Goal: Information Seeking & Learning: Understand process/instructions

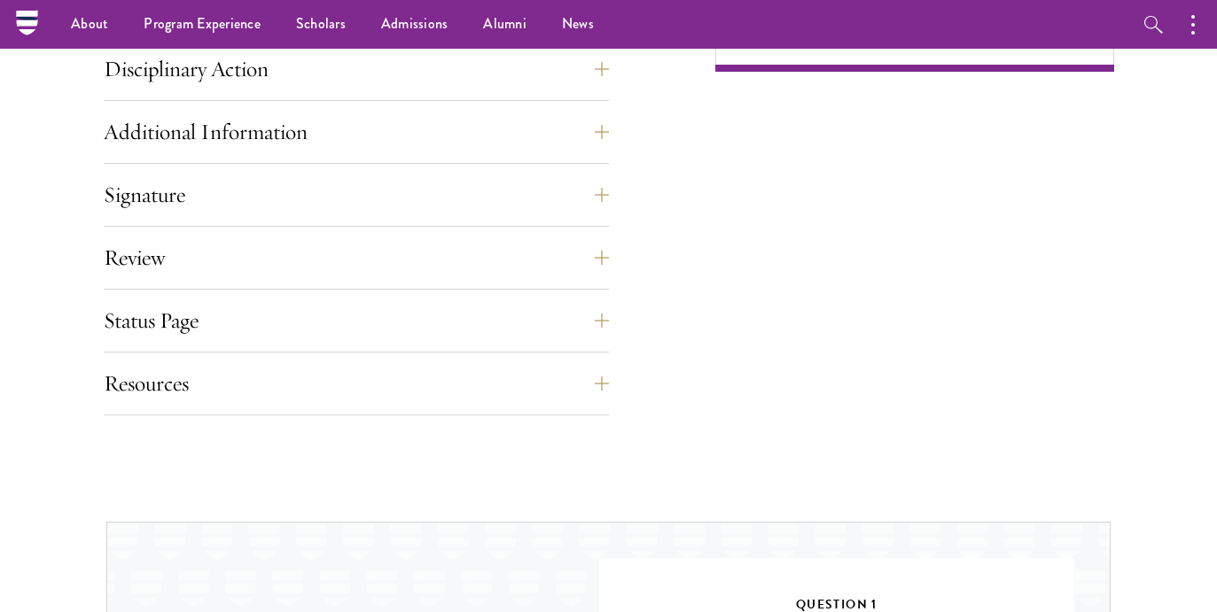
scroll to position [1306, 0]
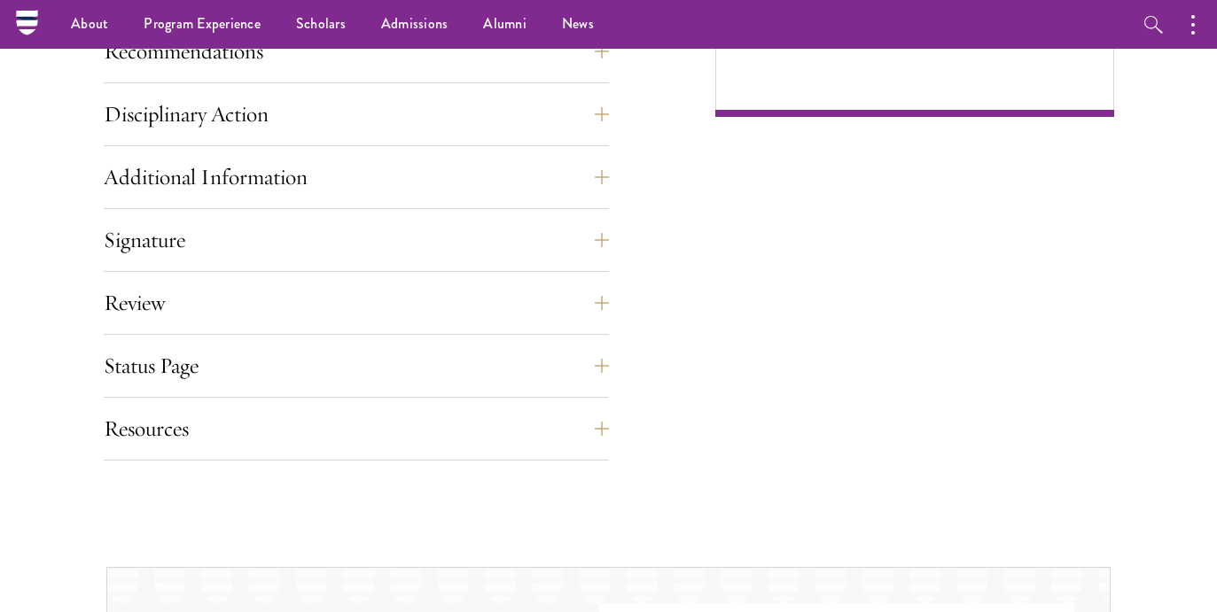
click at [27, 21] on nav "About Overview Leadership Donors Program Experience Overview Curriculum Student…" at bounding box center [496, 24] width 939 height 49
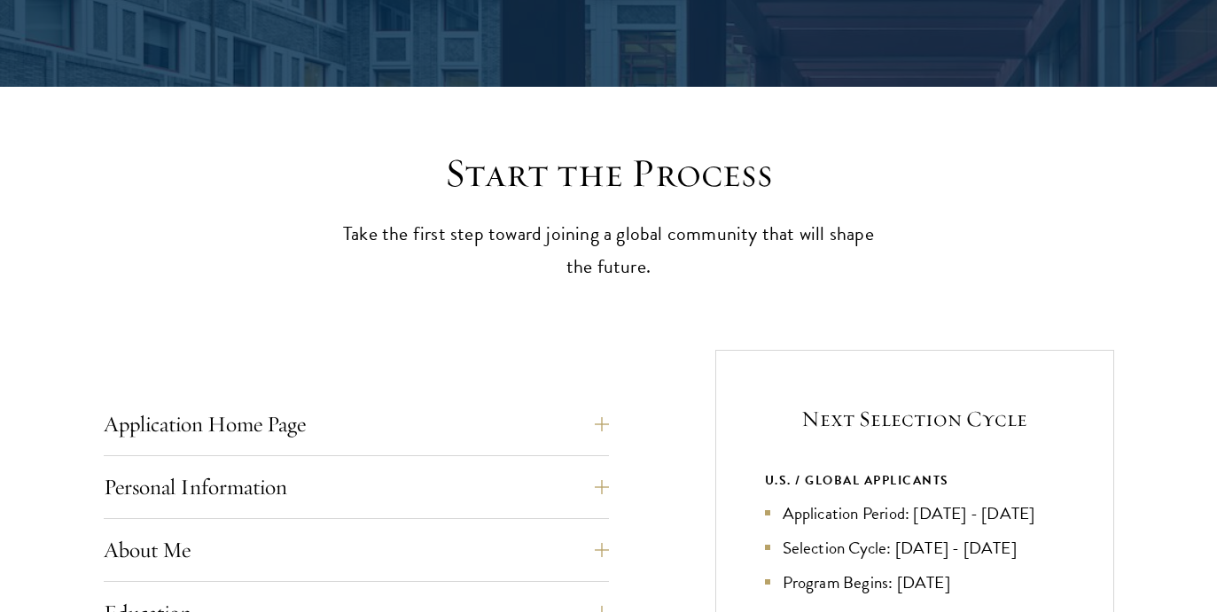
scroll to position [665, 0]
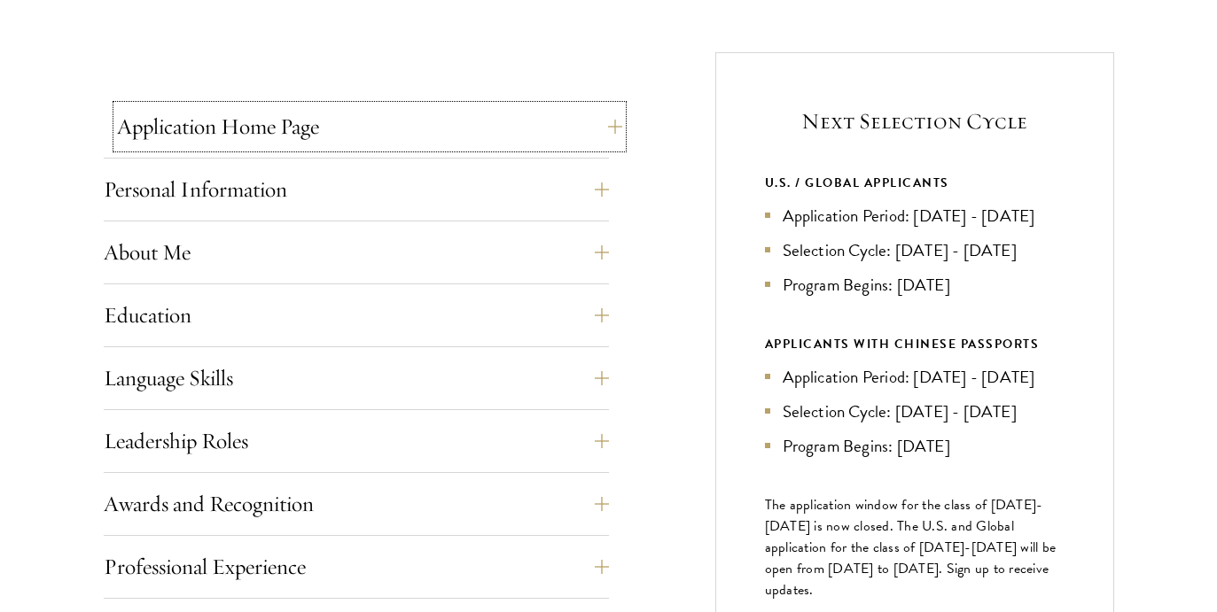
click at [305, 138] on button "Application Home Page" at bounding box center [369, 126] width 505 height 43
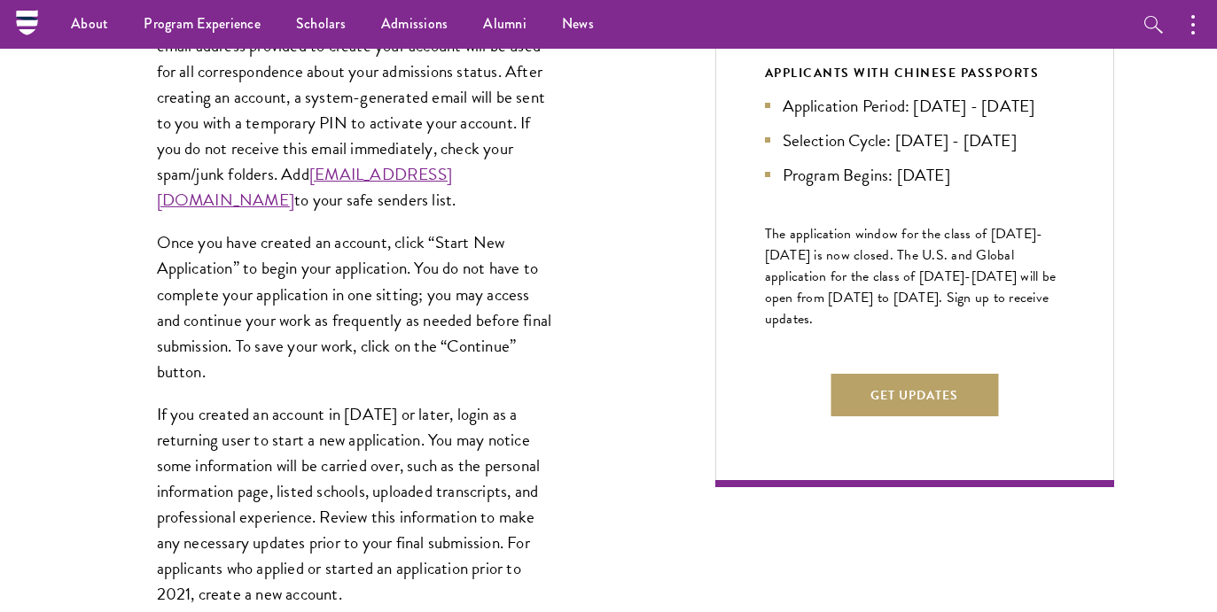
scroll to position [469, 0]
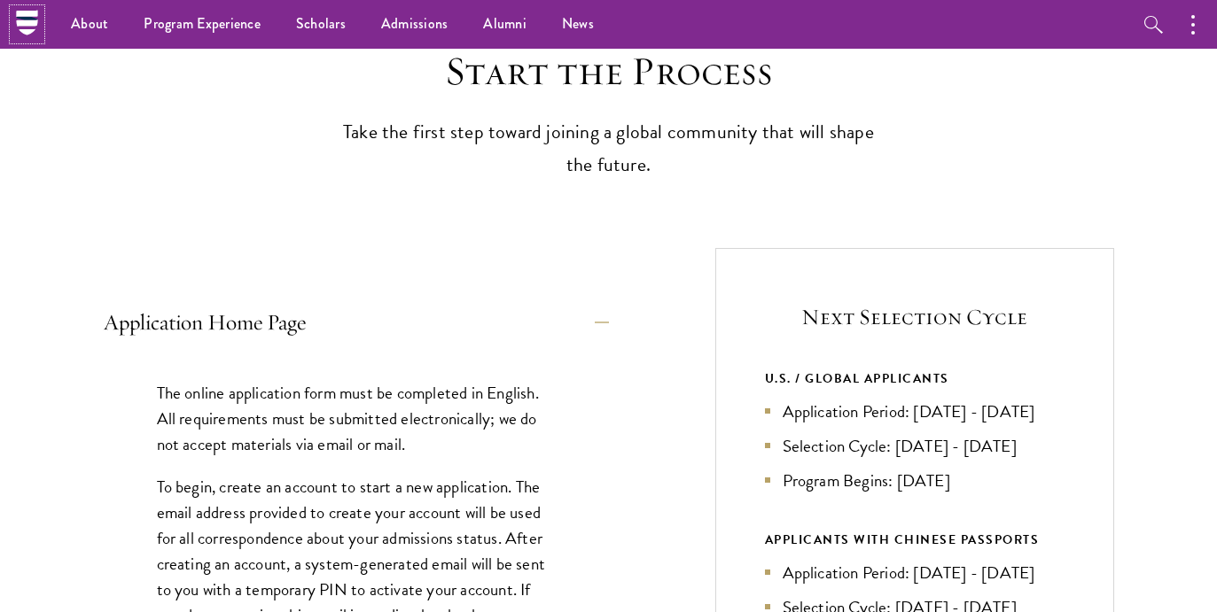
click at [21, 27] on icon at bounding box center [26, 22] width 27 height 27
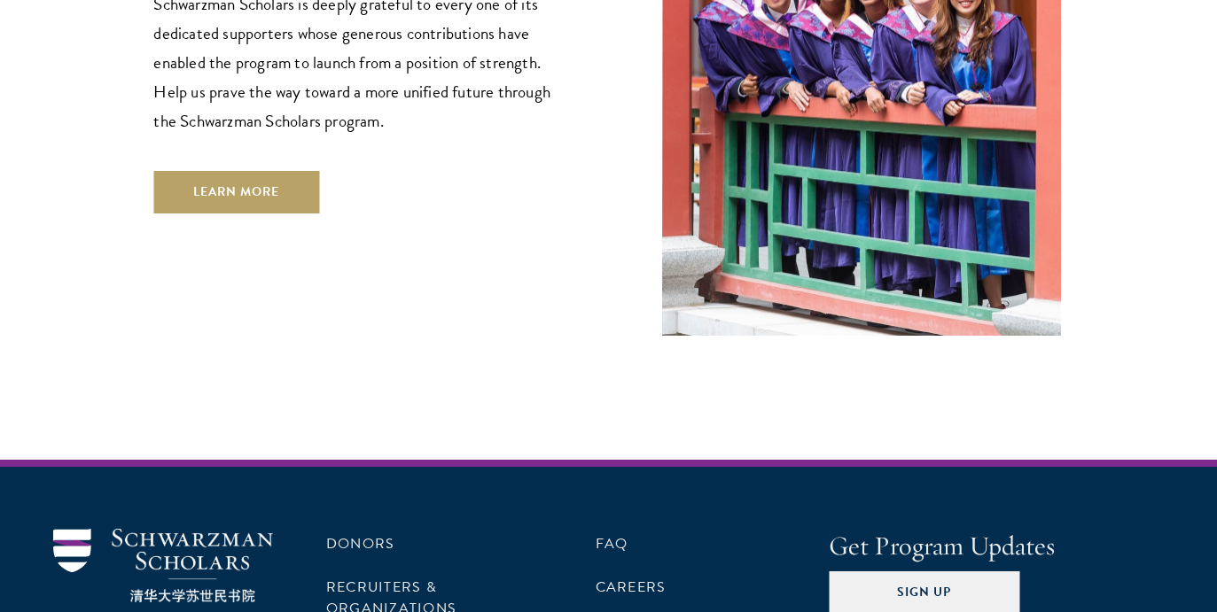
scroll to position [5334, 0]
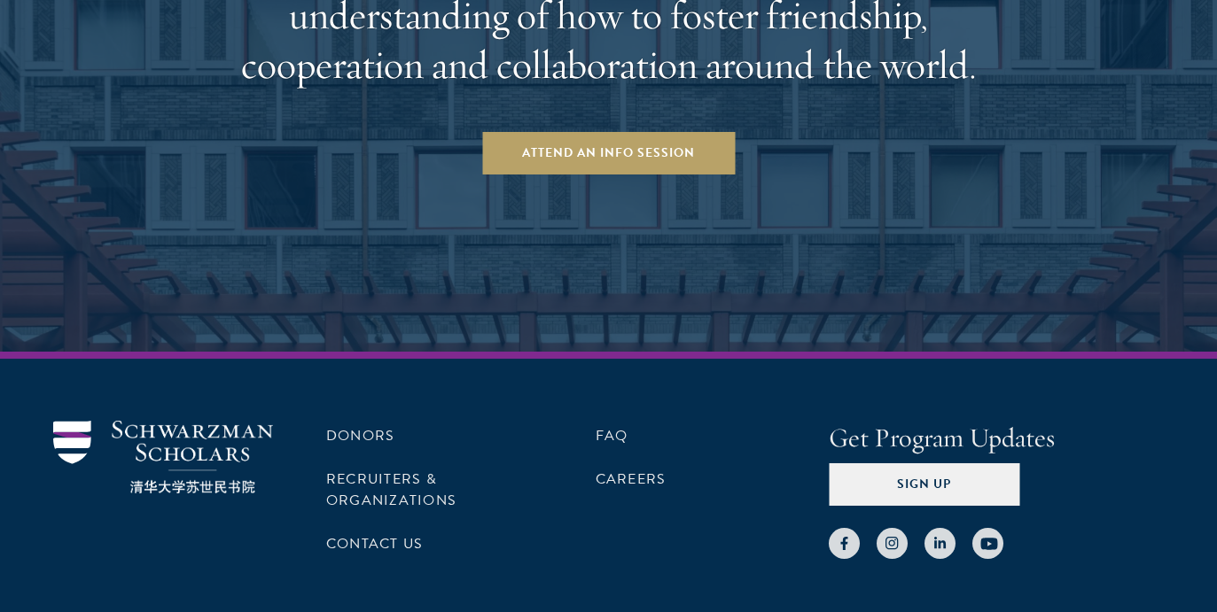
scroll to position [2989, 0]
